Goal: Navigation & Orientation: Find specific page/section

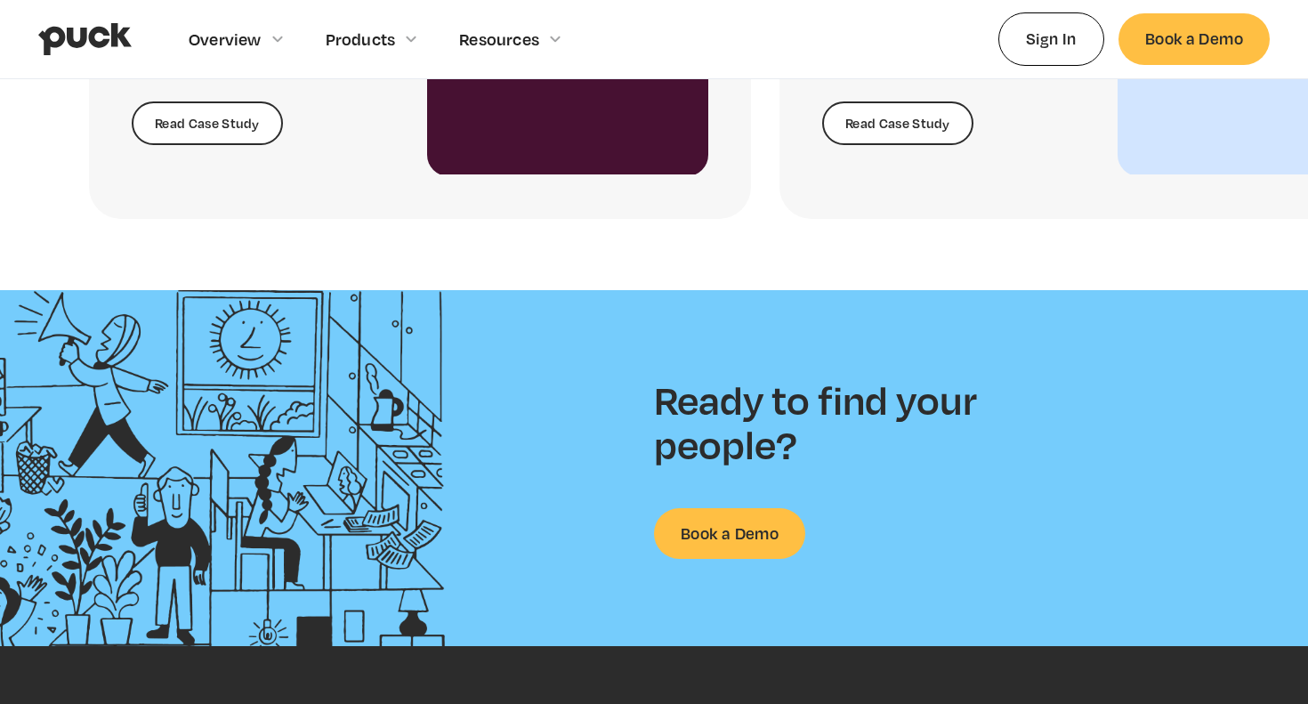
scroll to position [4591, 0]
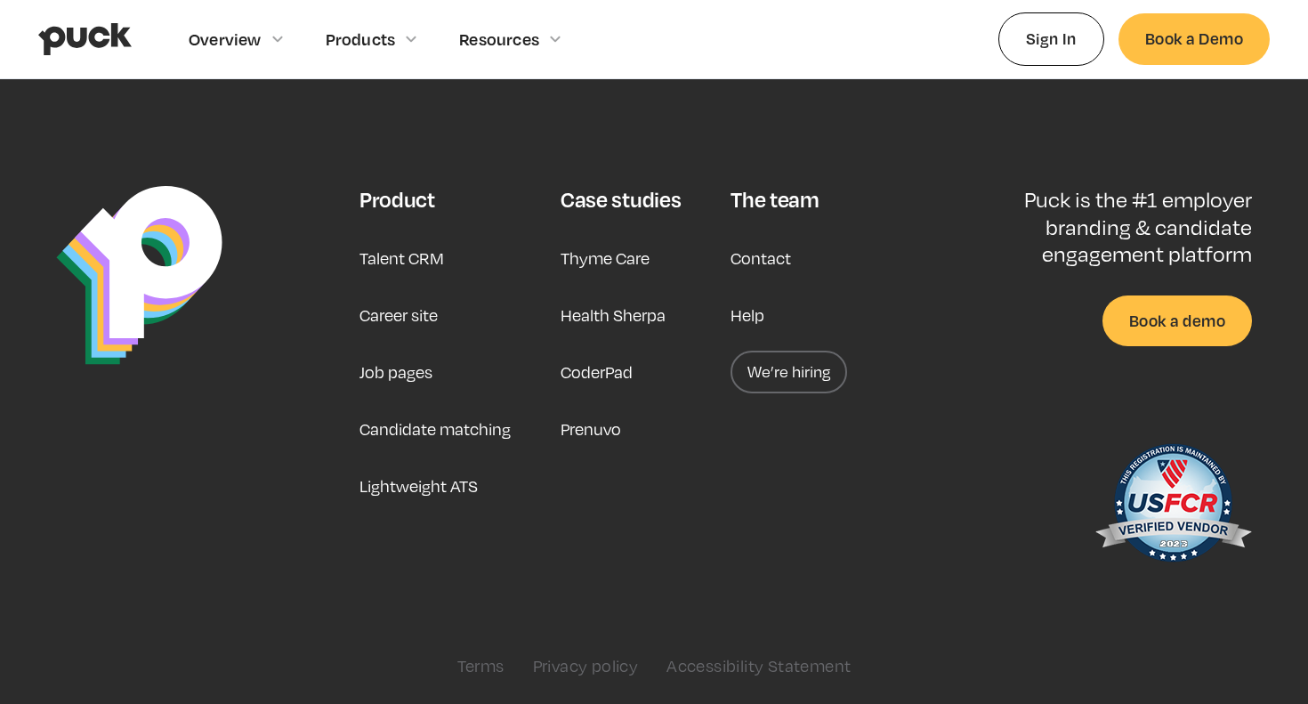
click at [405, 314] on link "Career site" at bounding box center [398, 315] width 78 height 43
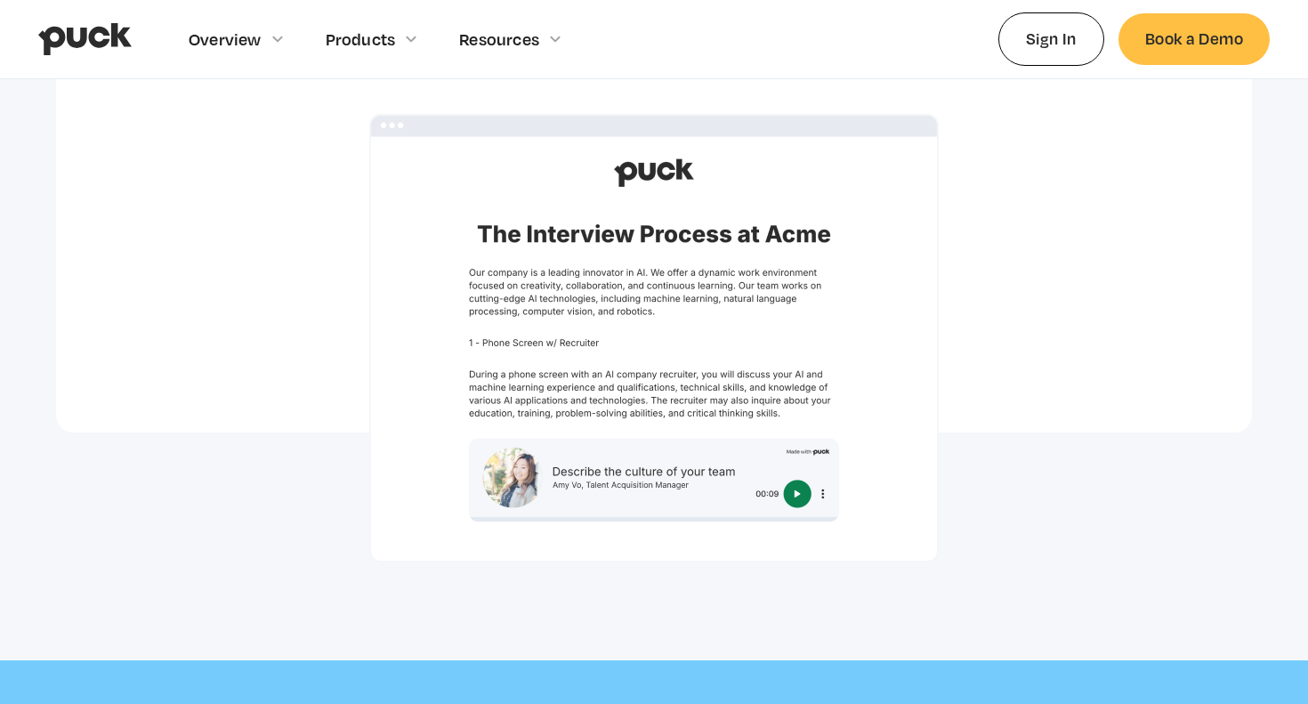
scroll to position [5460, 0]
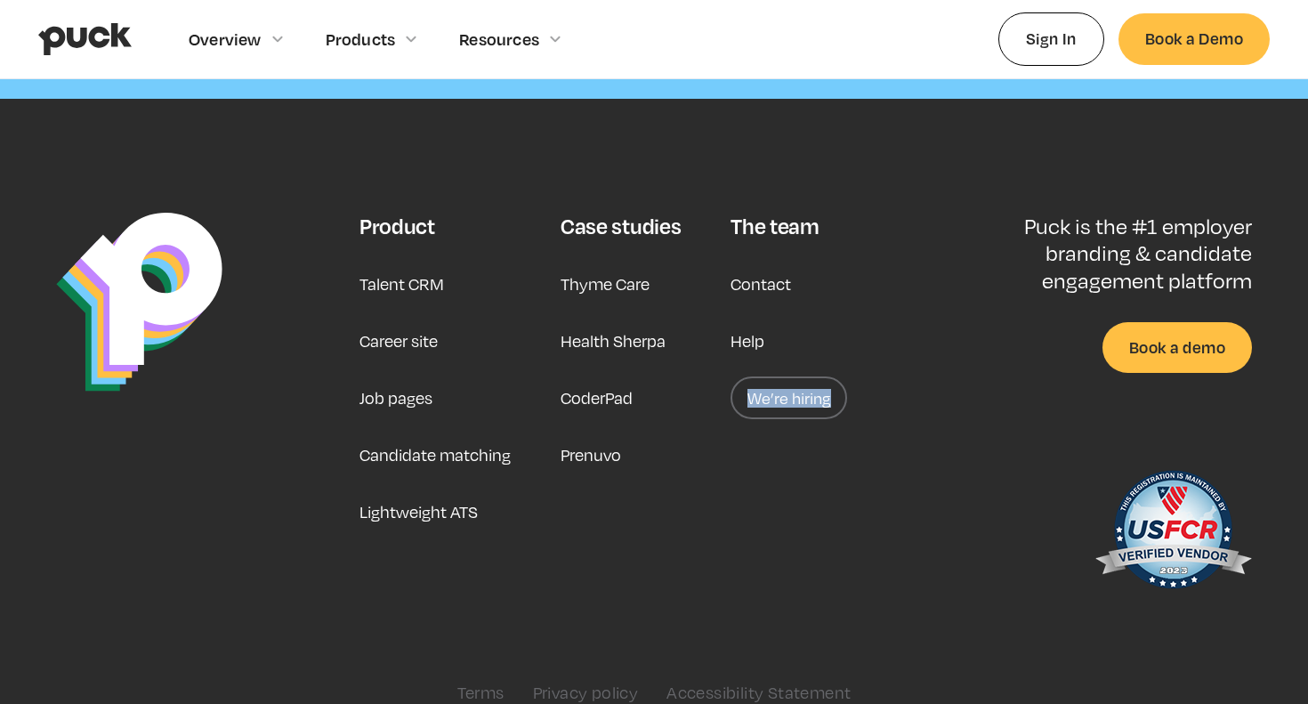
click at [391, 319] on link "Career site" at bounding box center [398, 340] width 78 height 43
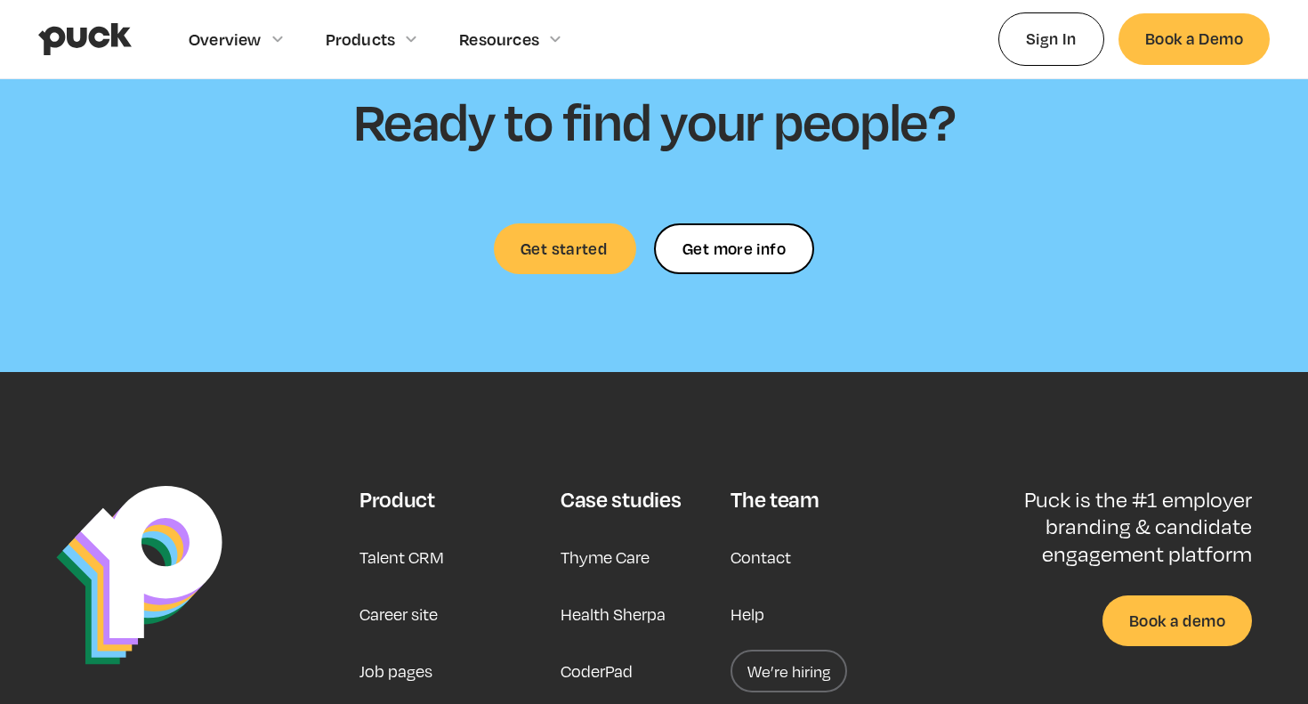
scroll to position [5007, 0]
